Goal: Information Seeking & Learning: Understand process/instructions

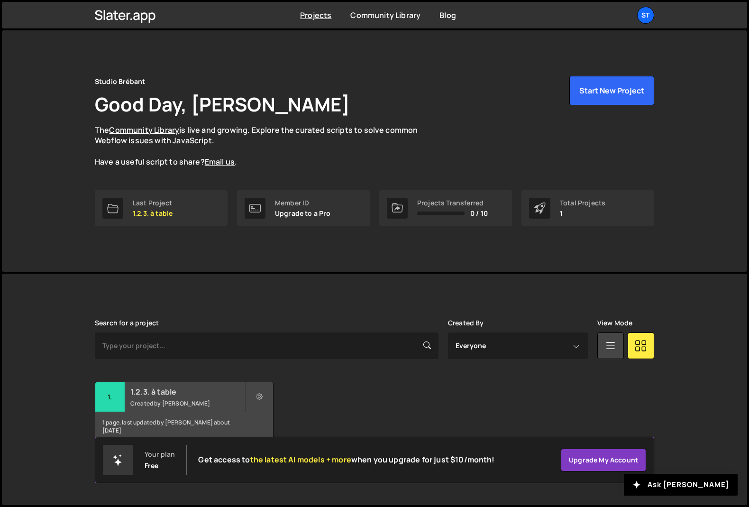
click at [161, 396] on h2 "1.2.3. à table" at bounding box center [187, 392] width 114 height 10
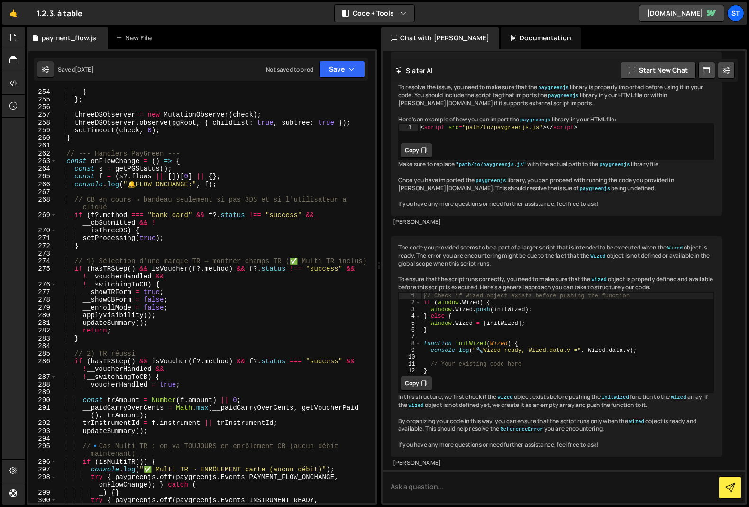
scroll to position [2054, 0]
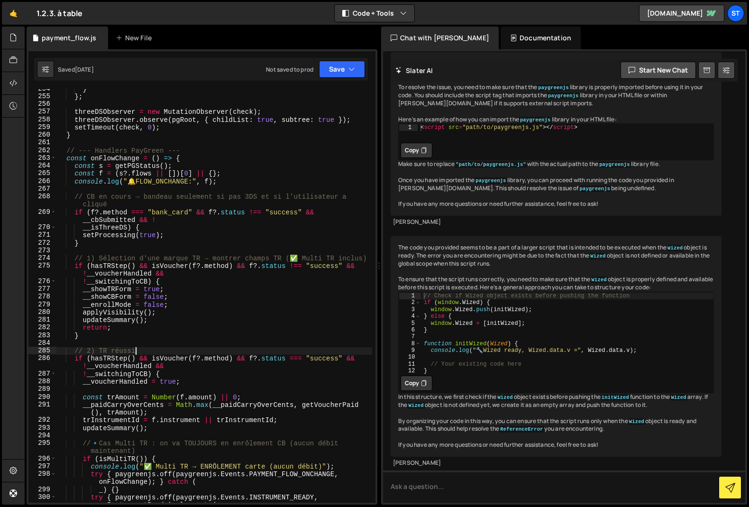
click at [244, 350] on div "} } ; threeDSObserver = new MutationObserver ( check ) ; threeDSObserver . obse…" at bounding box center [214, 303] width 316 height 437
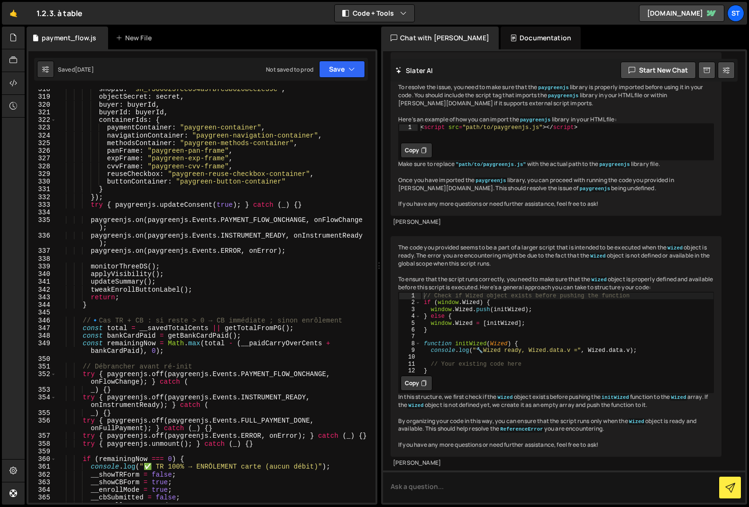
scroll to position [2633, 0]
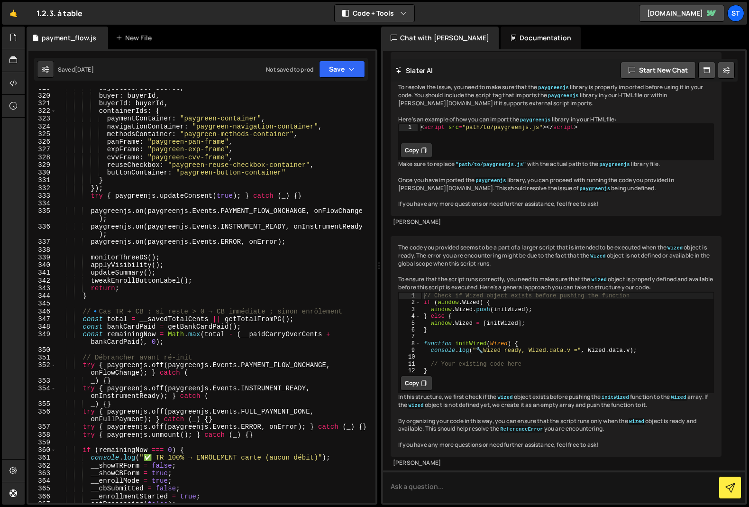
click at [259, 342] on div "objectSecret : secret , buyer : buyerId , buyerId : buyerId , containerIds : { …" at bounding box center [214, 298] width 316 height 429
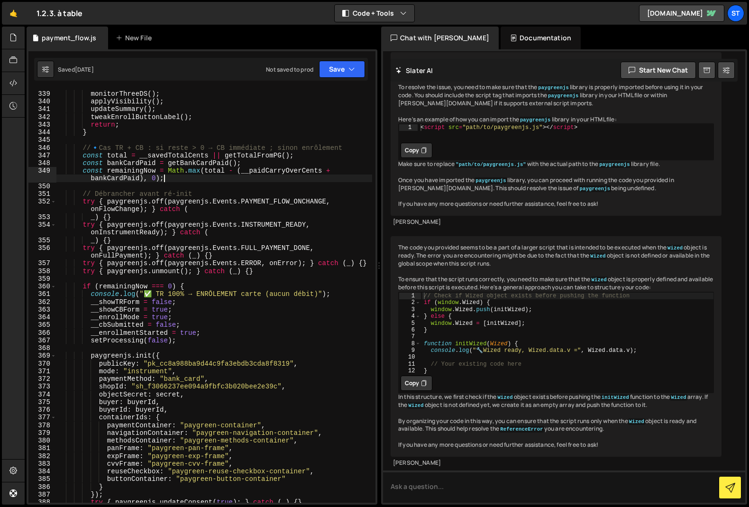
scroll to position [2797, 0]
type textarea "paygreenjs.init({"
click at [231, 347] on div "monitorThreeDS ( ) ; applyVisibility ( ) ; updateSummary ( ) ; tweakEnrollButto…" at bounding box center [214, 296] width 316 height 429
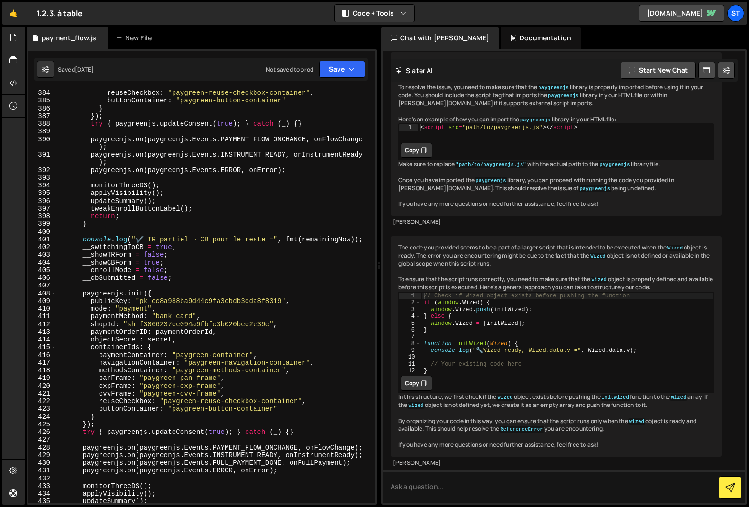
scroll to position [3181, 0]
